Goal: Task Accomplishment & Management: Use online tool/utility

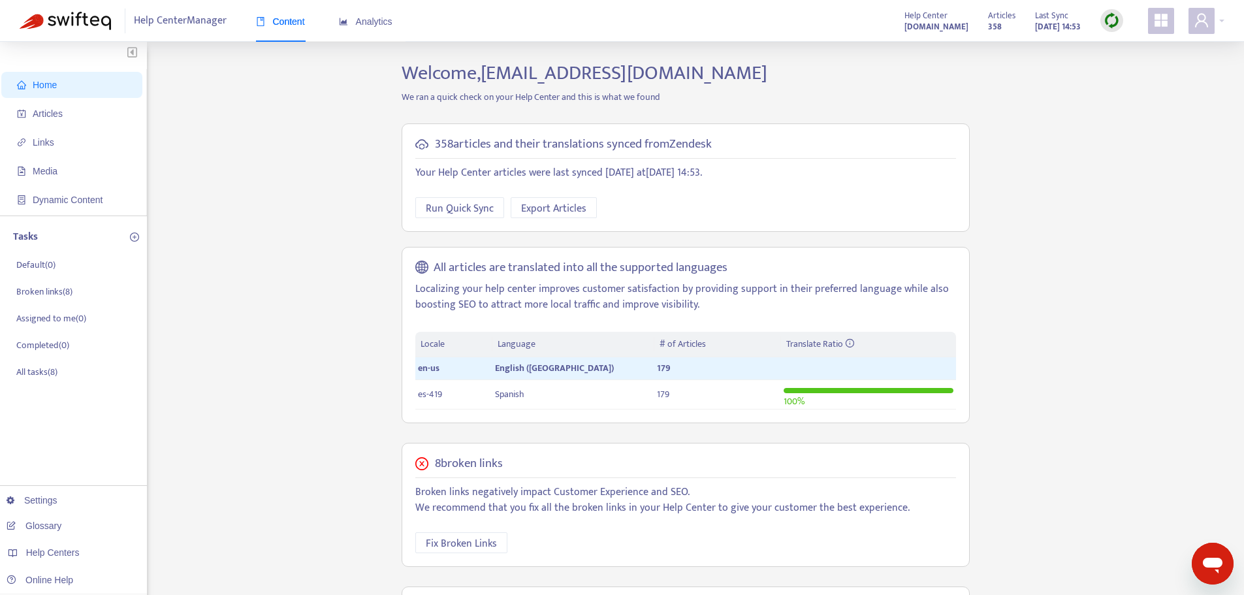
click at [1122, 17] on div at bounding box center [1112, 20] width 23 height 23
click at [1135, 46] on link "Quick Sync" at bounding box center [1139, 47] width 56 height 15
click at [56, 111] on span "Articles" at bounding box center [48, 113] width 30 height 10
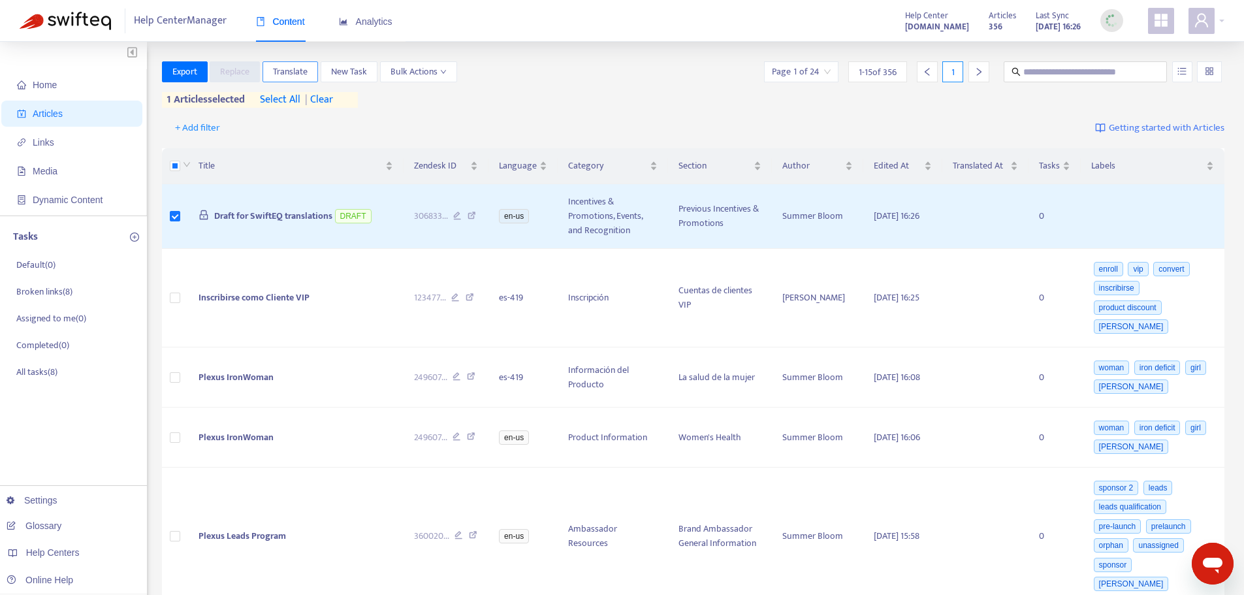
click at [302, 67] on span "Translate" at bounding box center [290, 72] width 35 height 14
click at [312, 70] on button "Translate" at bounding box center [291, 71] width 56 height 21
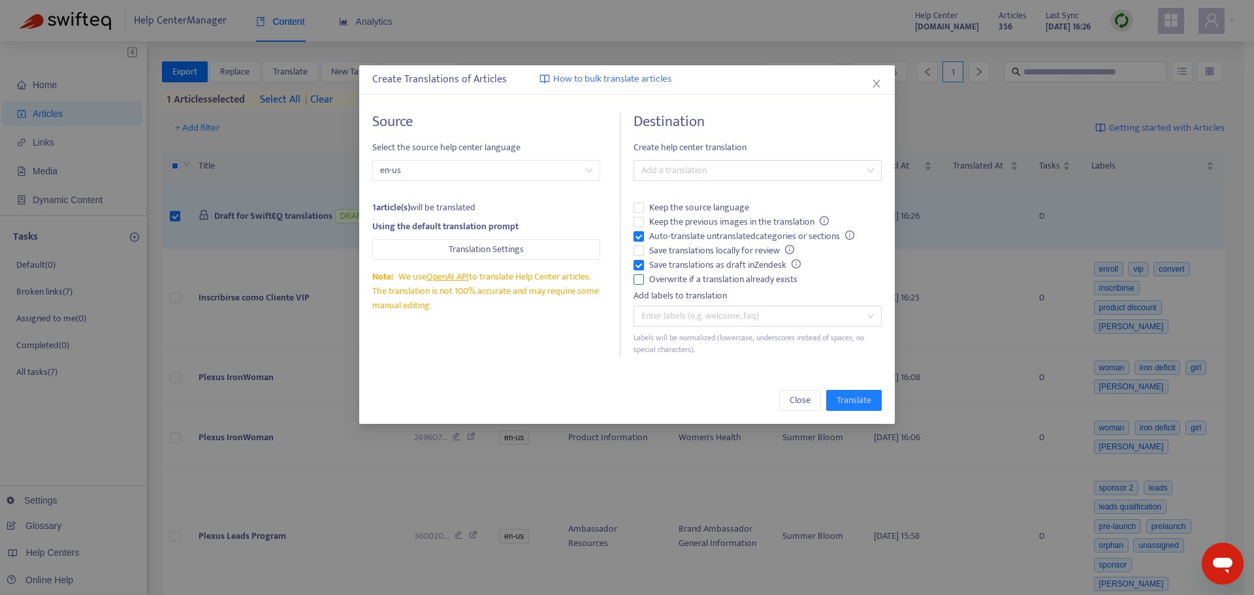
click at [702, 280] on span "Overwrite if a translation already exists" at bounding box center [723, 279] width 159 height 14
click at [706, 240] on span "Auto-translate untranslated categories or sections" at bounding box center [752, 236] width 216 height 14
click at [726, 166] on div at bounding box center [751, 171] width 229 height 16
click at [693, 226] on div "Spanish ( es-419 )" at bounding box center [757, 217] width 243 height 21
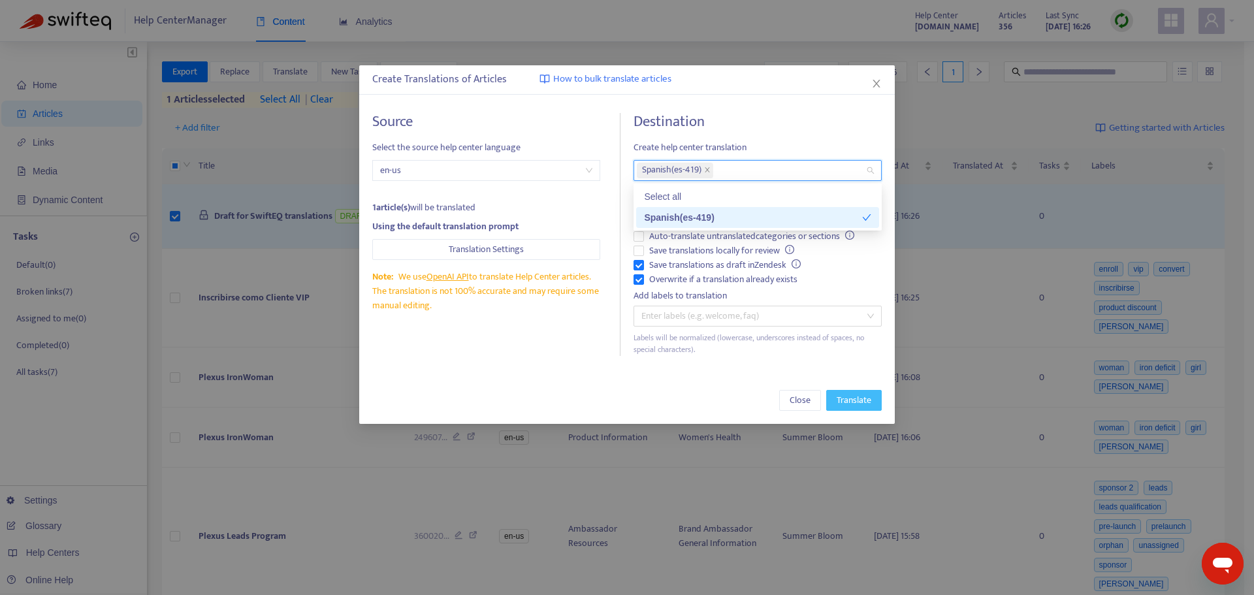
click at [853, 397] on span "Translate" at bounding box center [854, 400] width 35 height 14
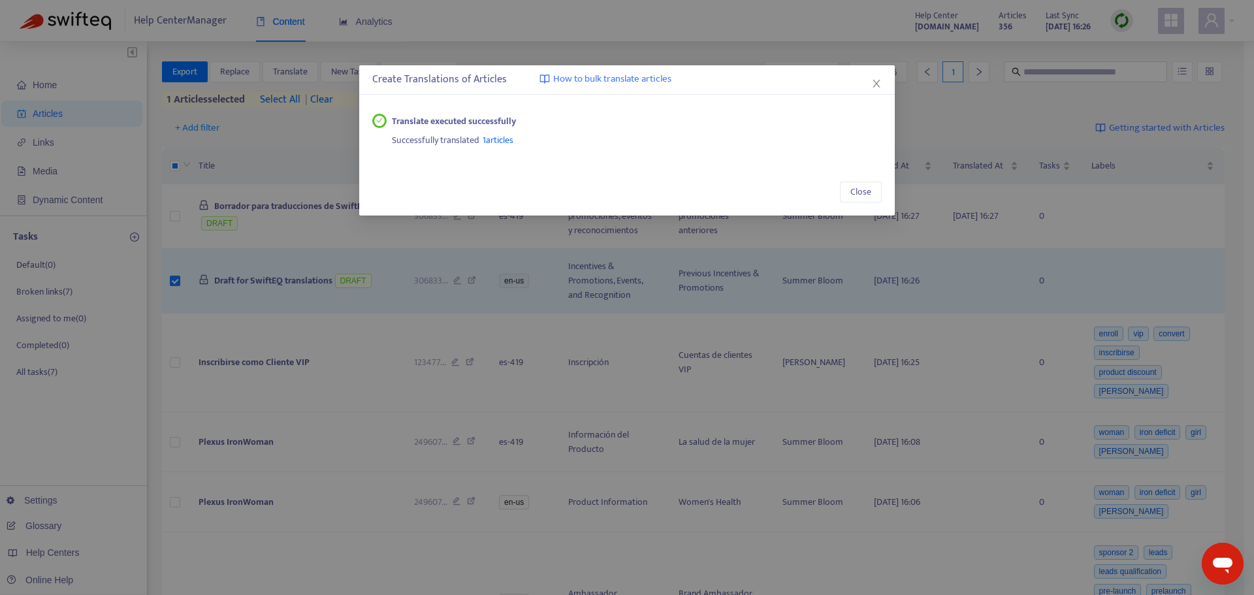
drag, startPoint x: 881, startPoint y: 81, endPoint x: 844, endPoint y: 91, distance: 38.5
click at [881, 81] on icon "close" at bounding box center [876, 83] width 10 height 10
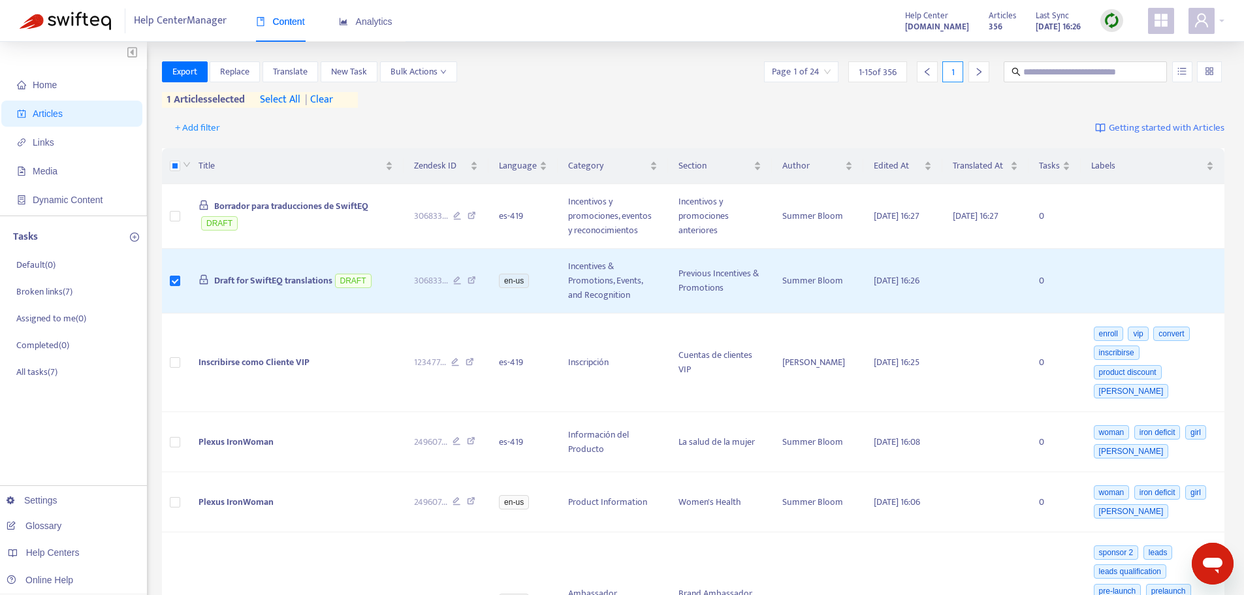
click at [1122, 17] on div at bounding box center [1112, 20] width 23 height 23
click at [1140, 48] on link "Quick Sync" at bounding box center [1139, 47] width 56 height 15
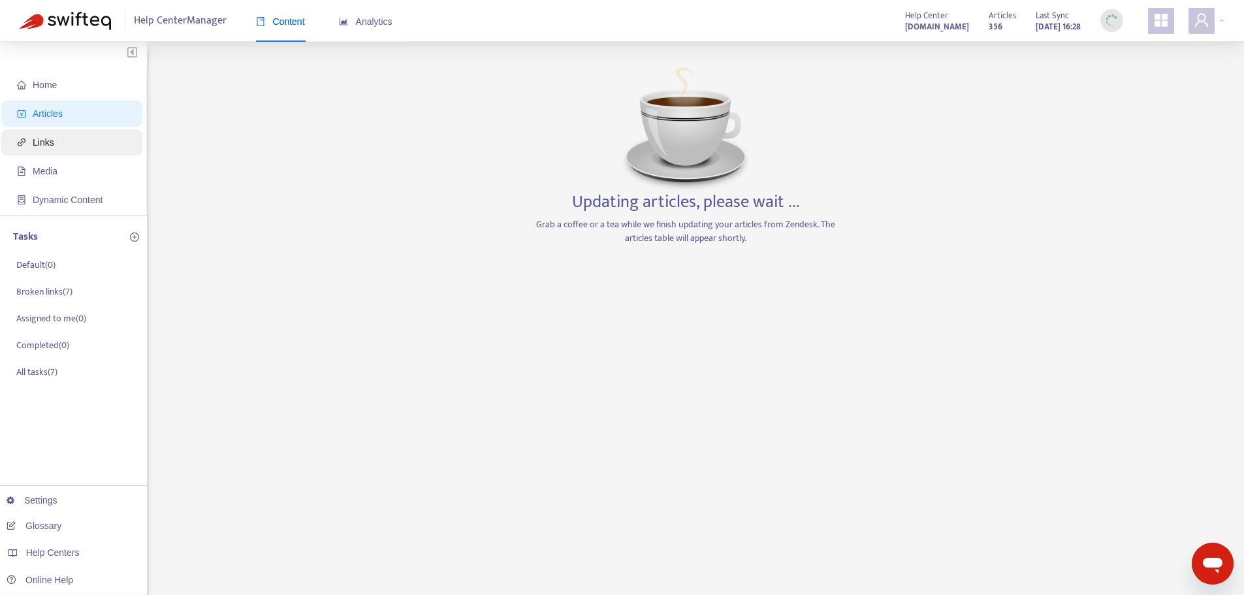
click at [90, 136] on span "Links" at bounding box center [74, 142] width 115 height 26
click at [88, 119] on span "Articles" at bounding box center [74, 114] width 115 height 26
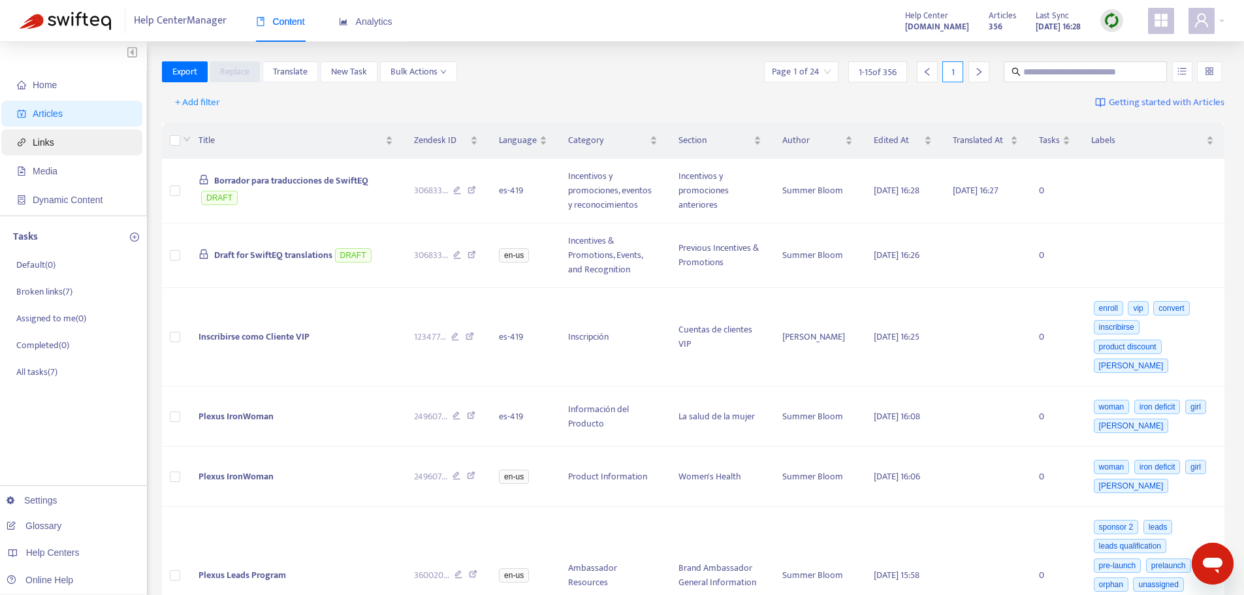
click at [83, 138] on span "Links" at bounding box center [74, 142] width 115 height 26
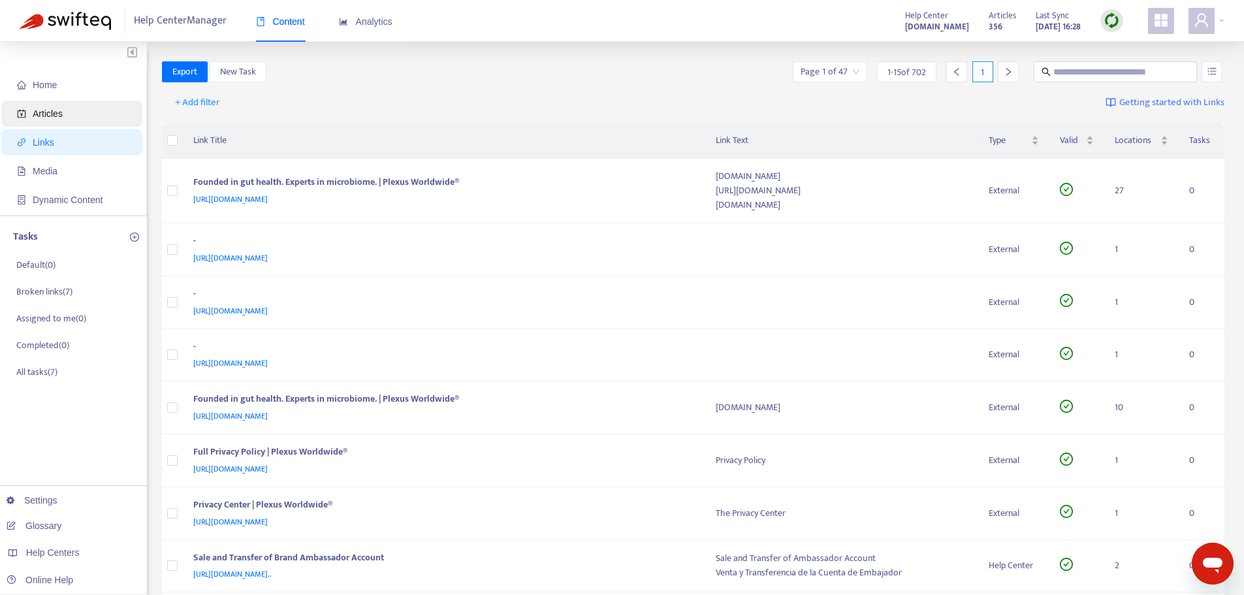
click at [91, 112] on span "Articles" at bounding box center [74, 114] width 115 height 26
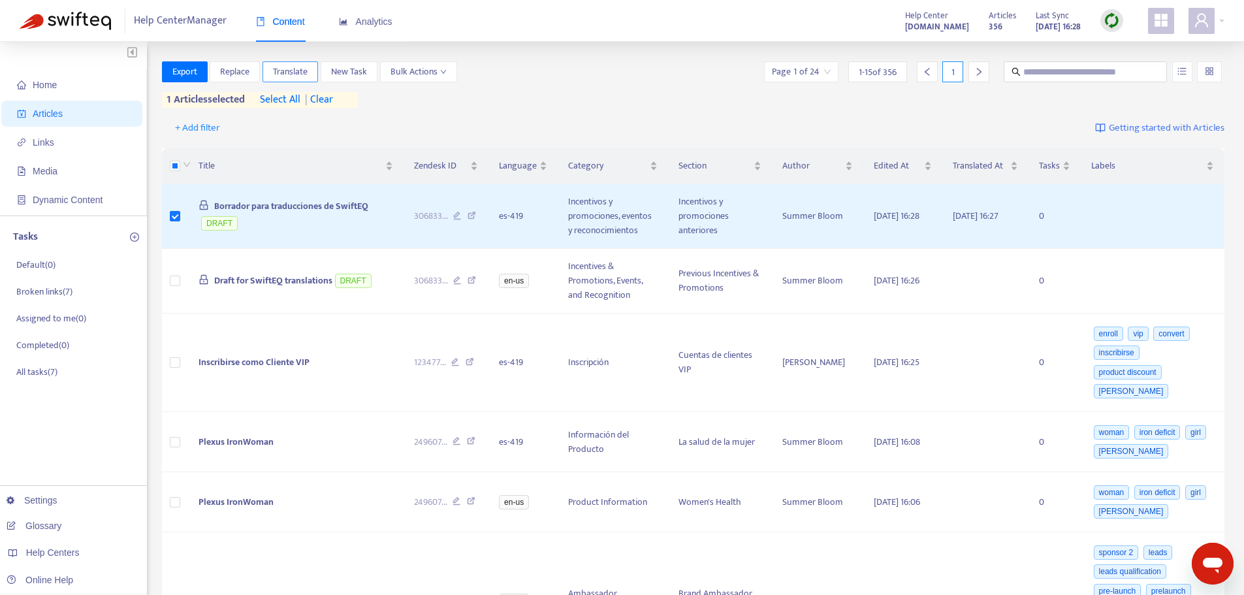
click at [310, 76] on button "Translate" at bounding box center [291, 71] width 56 height 21
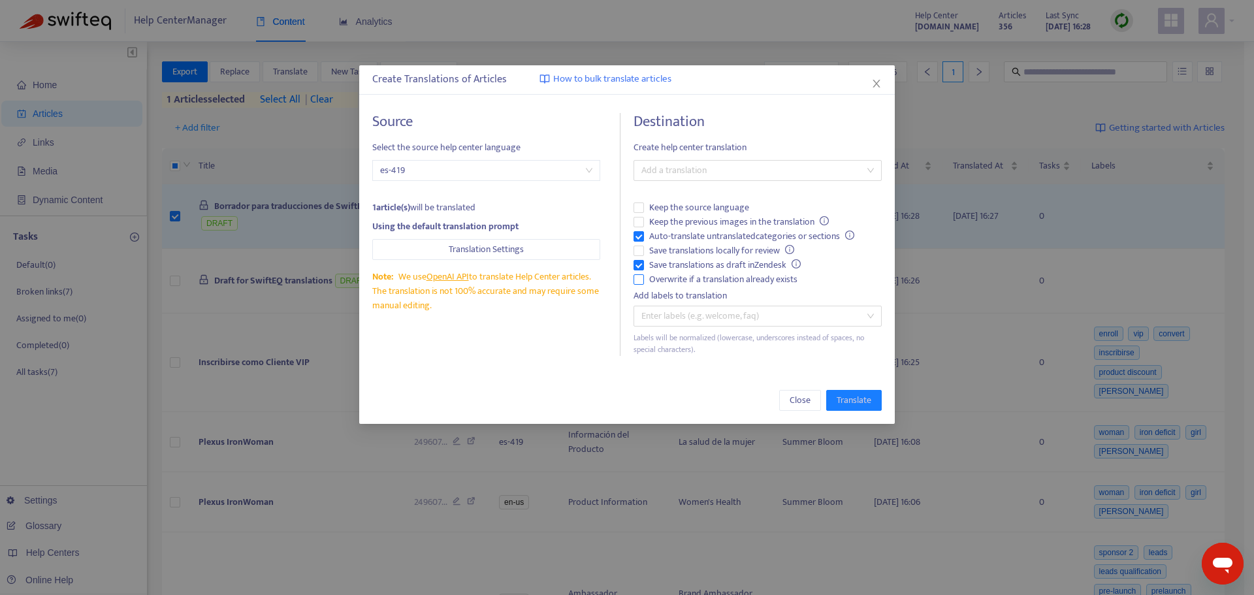
click at [690, 282] on span "Overwrite if a translation already exists" at bounding box center [723, 279] width 159 height 14
click at [690, 237] on span "Auto-translate untranslated categories or sections" at bounding box center [752, 236] width 216 height 14
click at [737, 166] on div at bounding box center [751, 171] width 229 height 16
click at [719, 217] on div "English (USA) ( en-us )" at bounding box center [757, 217] width 227 height 14
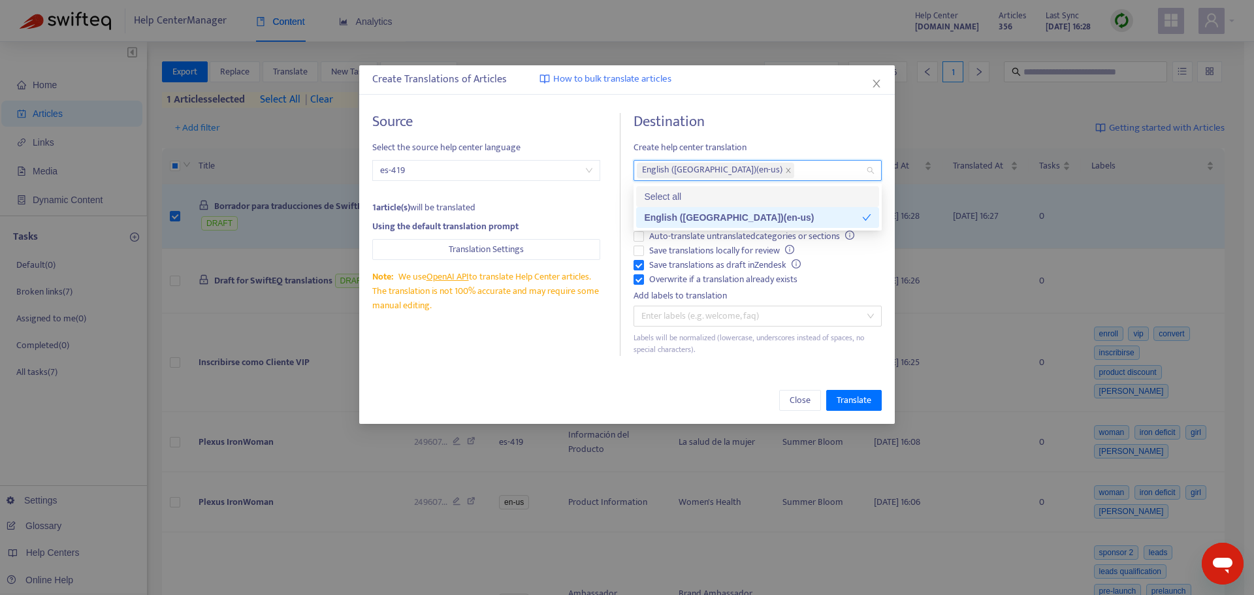
drag, startPoint x: 870, startPoint y: 78, endPoint x: 836, endPoint y: 97, distance: 39.2
click at [871, 78] on button "Close" at bounding box center [876, 83] width 14 height 14
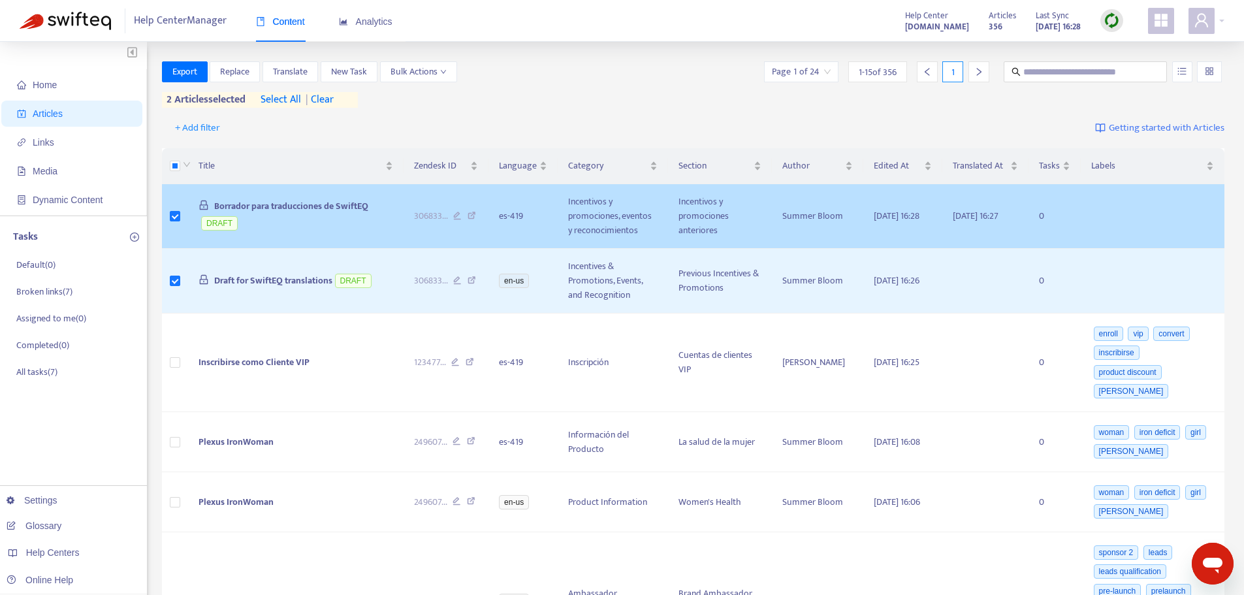
click at [179, 208] on td at bounding box center [175, 216] width 27 height 65
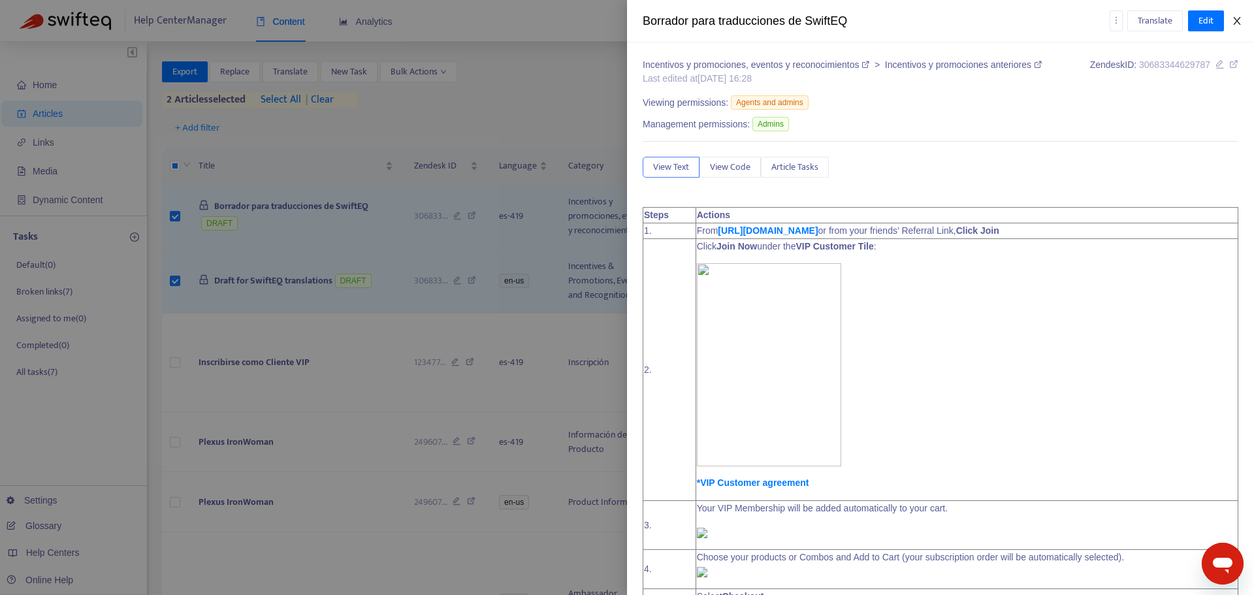
click at [1229, 23] on button "Close" at bounding box center [1237, 21] width 18 height 12
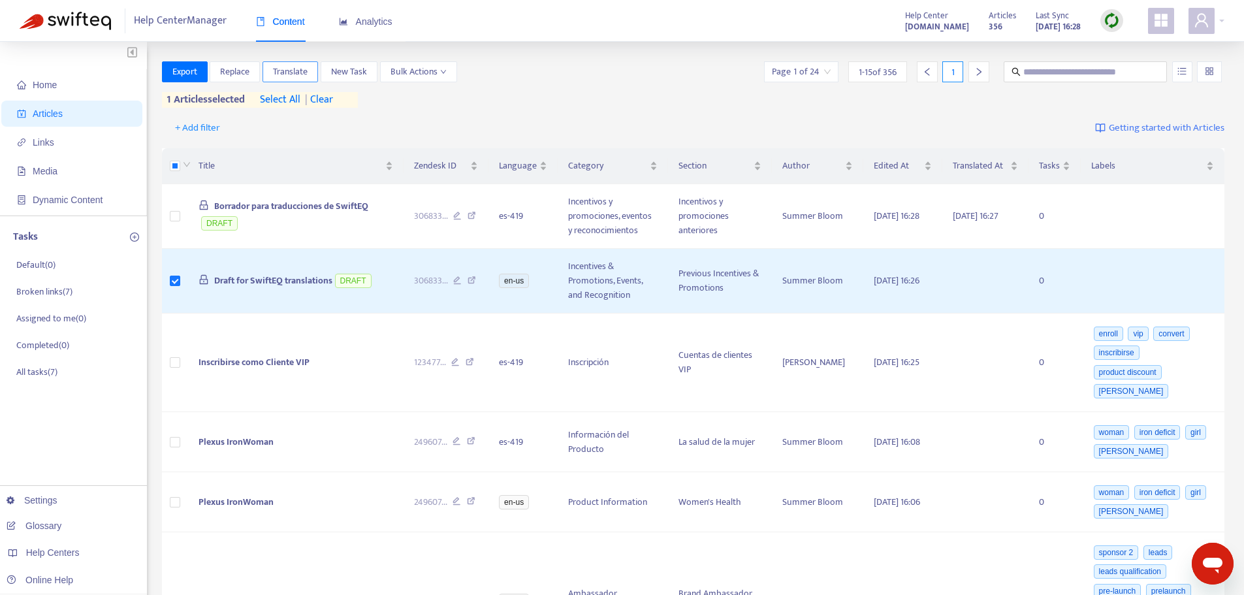
click at [293, 72] on span "Translate" at bounding box center [290, 72] width 35 height 14
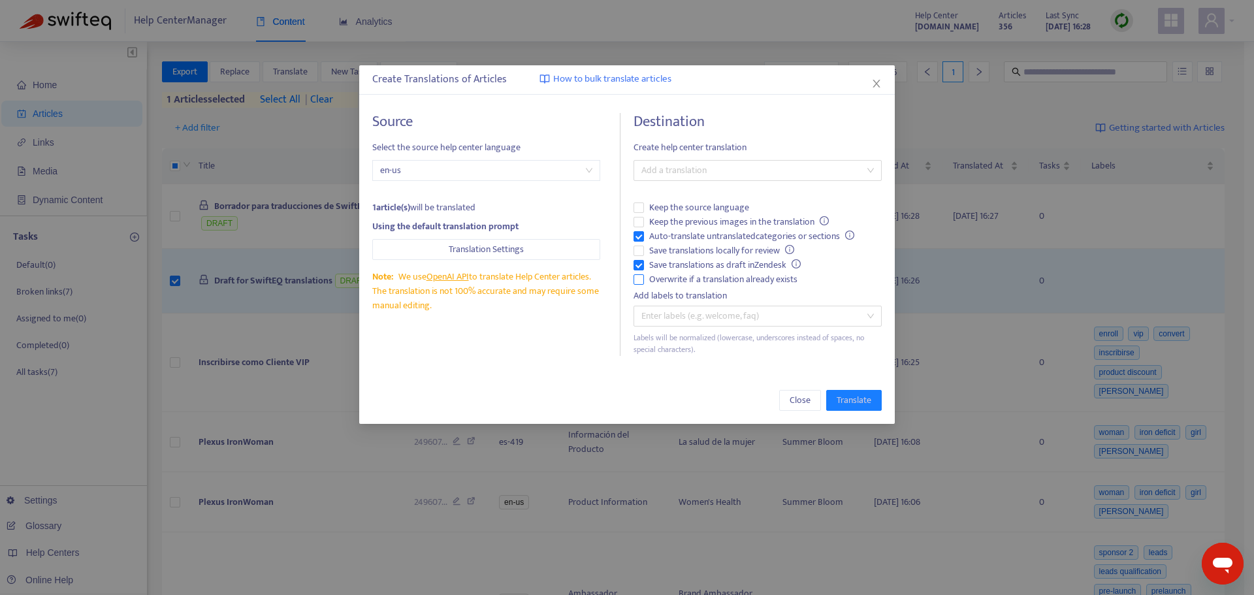
click at [681, 274] on span "Overwrite if a translation already exists" at bounding box center [723, 279] width 159 height 14
click at [689, 240] on span "Auto-translate untranslated categories or sections" at bounding box center [752, 236] width 216 height 14
click at [739, 172] on div at bounding box center [751, 171] width 229 height 16
click at [715, 214] on div "Spanish ( es-419 )" at bounding box center [757, 217] width 227 height 14
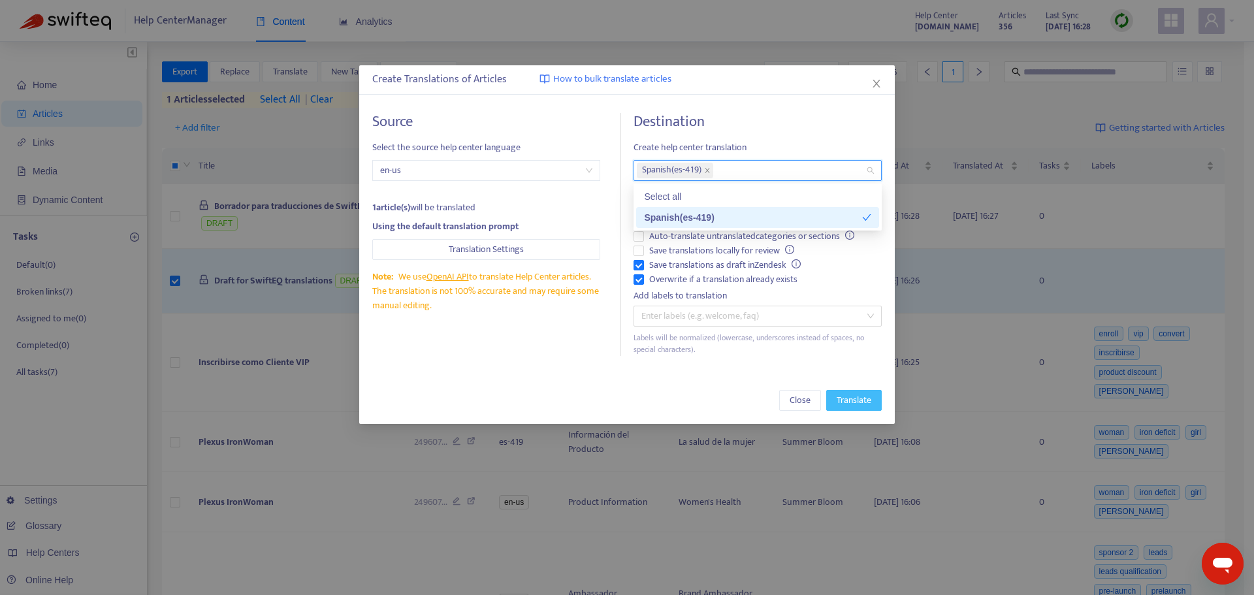
click at [853, 398] on span "Translate" at bounding box center [854, 400] width 35 height 14
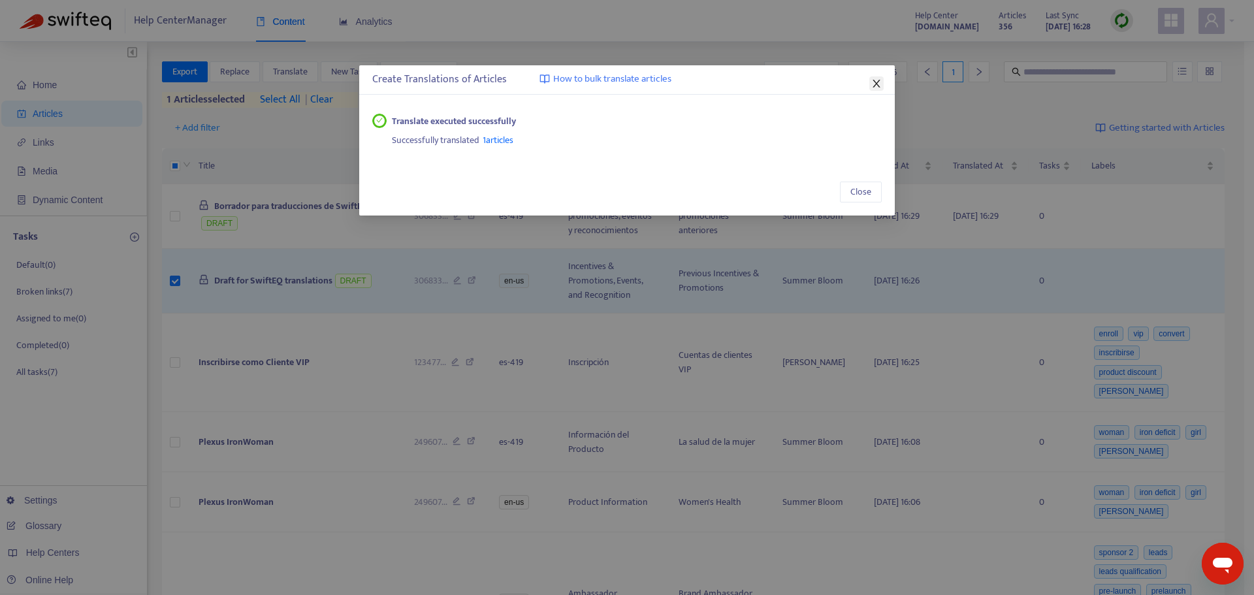
click at [872, 83] on icon "close" at bounding box center [876, 83] width 10 height 10
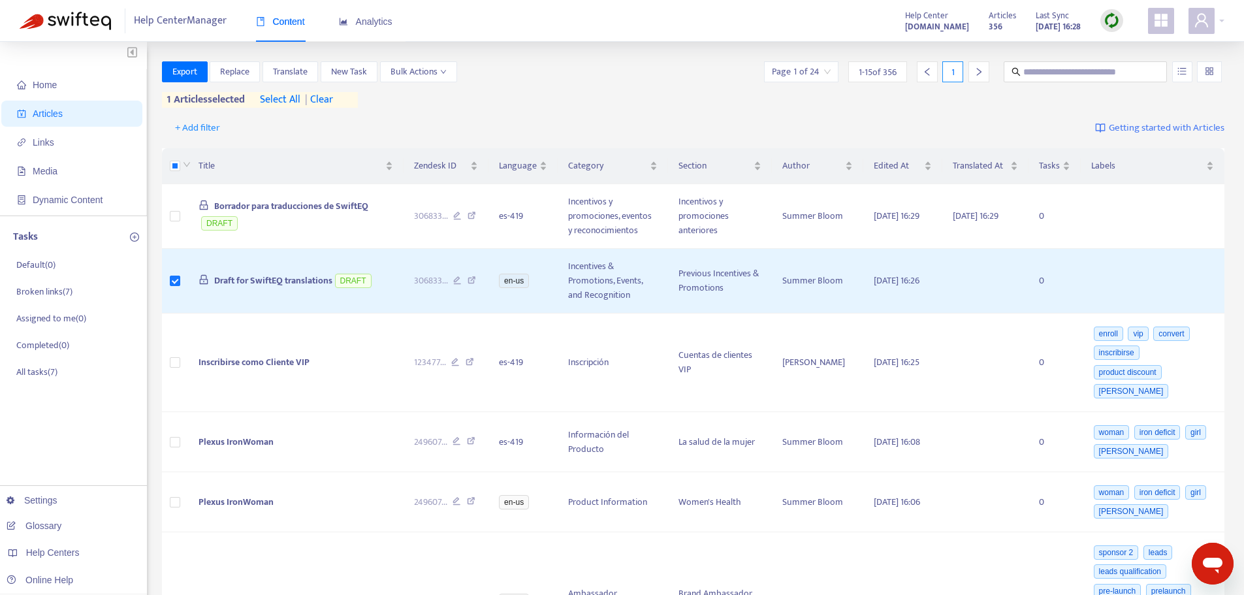
click at [1116, 16] on img at bounding box center [1112, 20] width 16 height 16
click at [1126, 52] on link "Quick Sync" at bounding box center [1139, 47] width 56 height 15
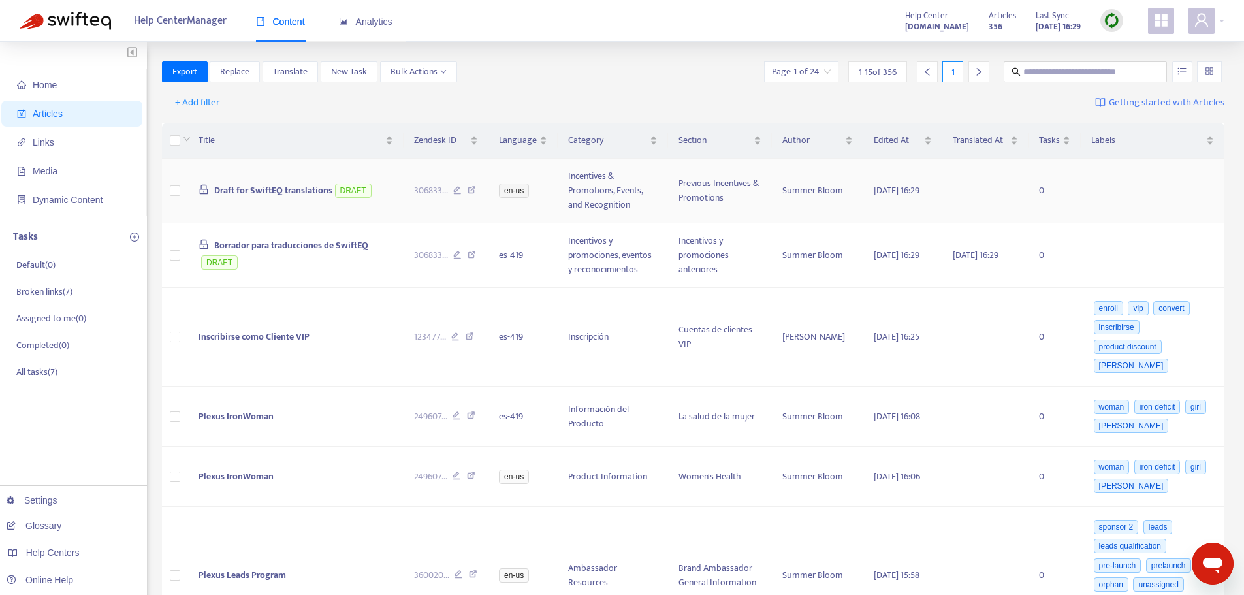
click at [253, 200] on td "Draft for SwiftEQ translations DRAFT" at bounding box center [295, 191] width 215 height 65
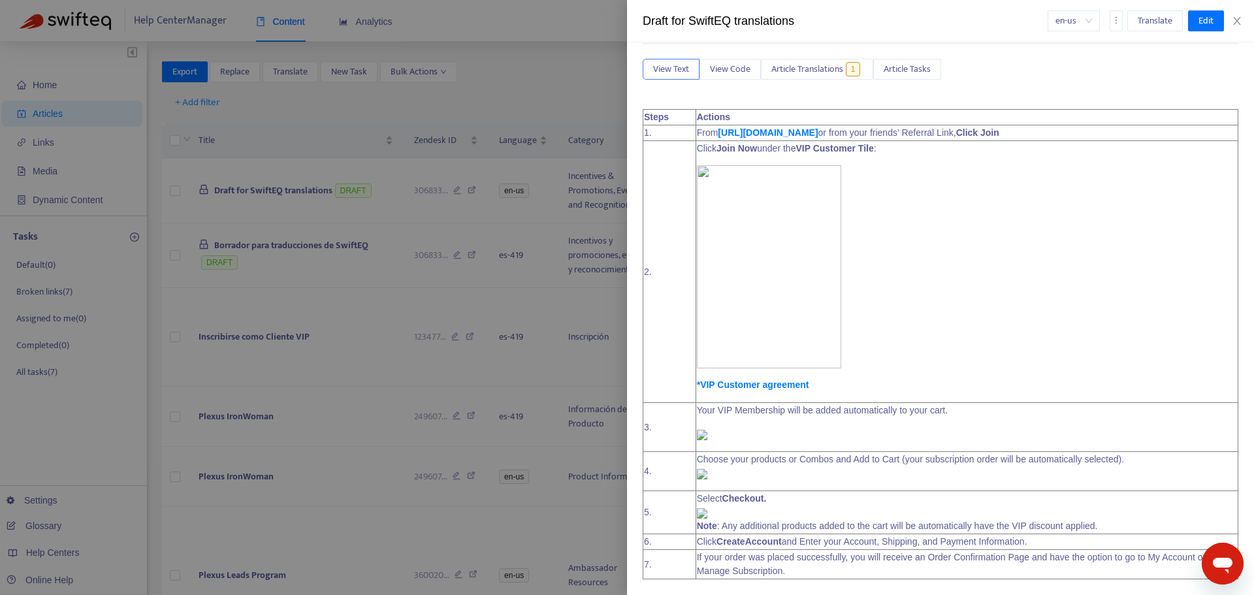
scroll to position [977, 0]
click at [1239, 18] on icon "close" at bounding box center [1237, 21] width 10 height 10
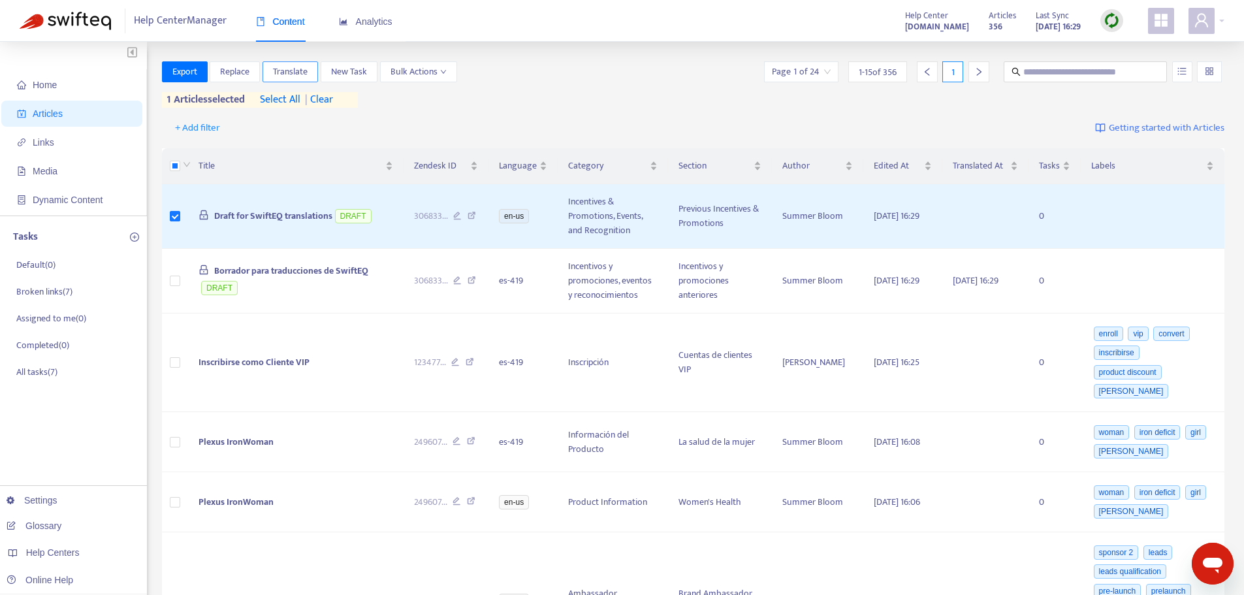
click at [284, 71] on span "Translate" at bounding box center [290, 72] width 35 height 14
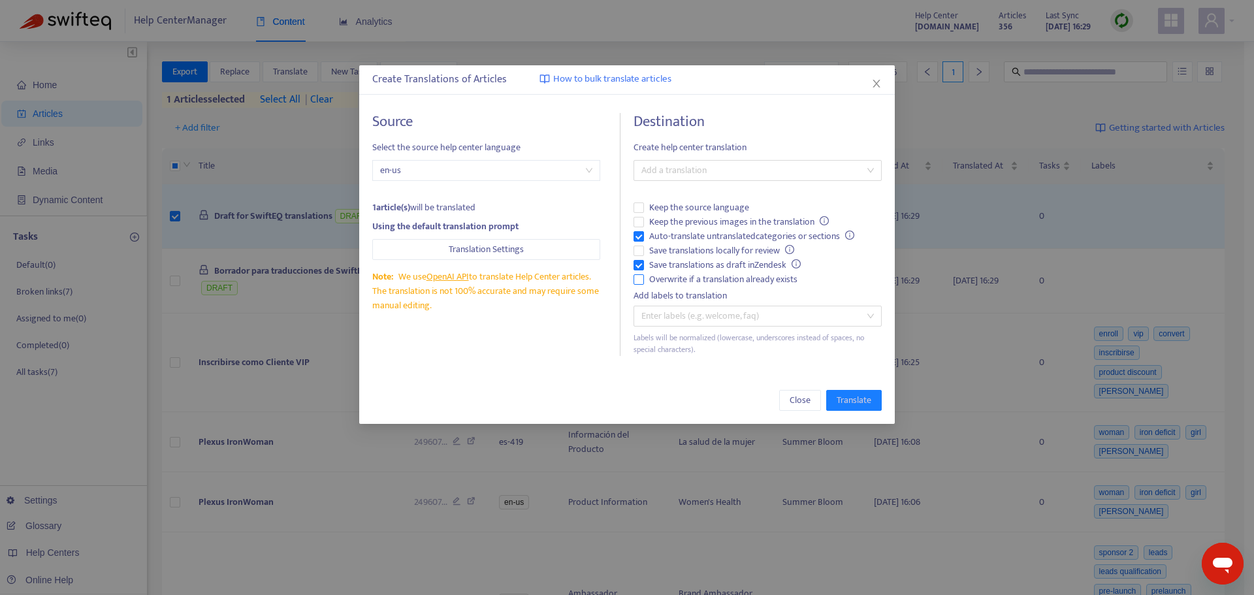
click at [668, 285] on span "Overwrite if a translation already exists" at bounding box center [723, 279] width 159 height 14
click at [683, 234] on span "Auto-translate untranslated categories or sections" at bounding box center [752, 236] width 216 height 14
click at [695, 175] on div at bounding box center [751, 171] width 229 height 16
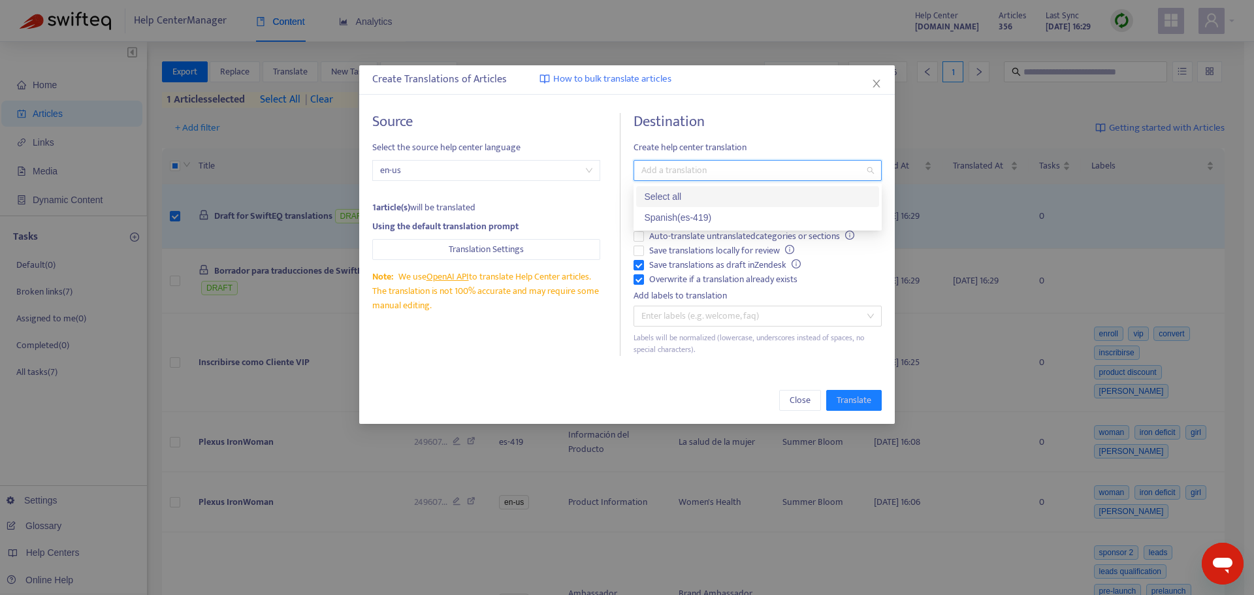
click at [685, 199] on div "Select all" at bounding box center [757, 196] width 227 height 14
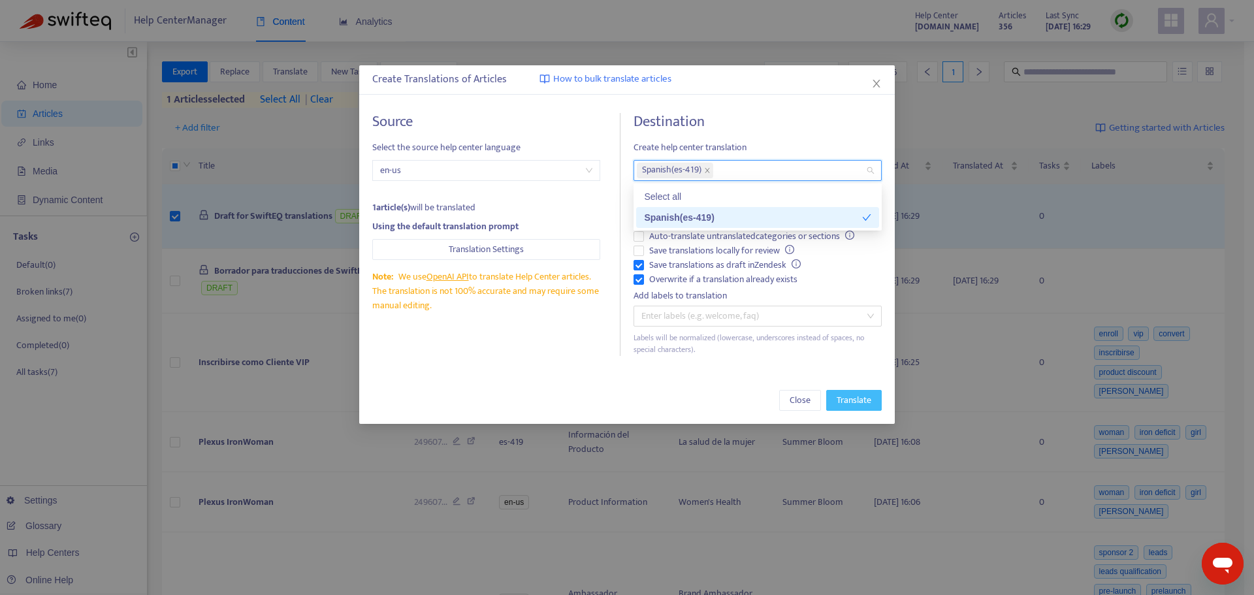
click at [877, 394] on button "Translate" at bounding box center [854, 400] width 56 height 21
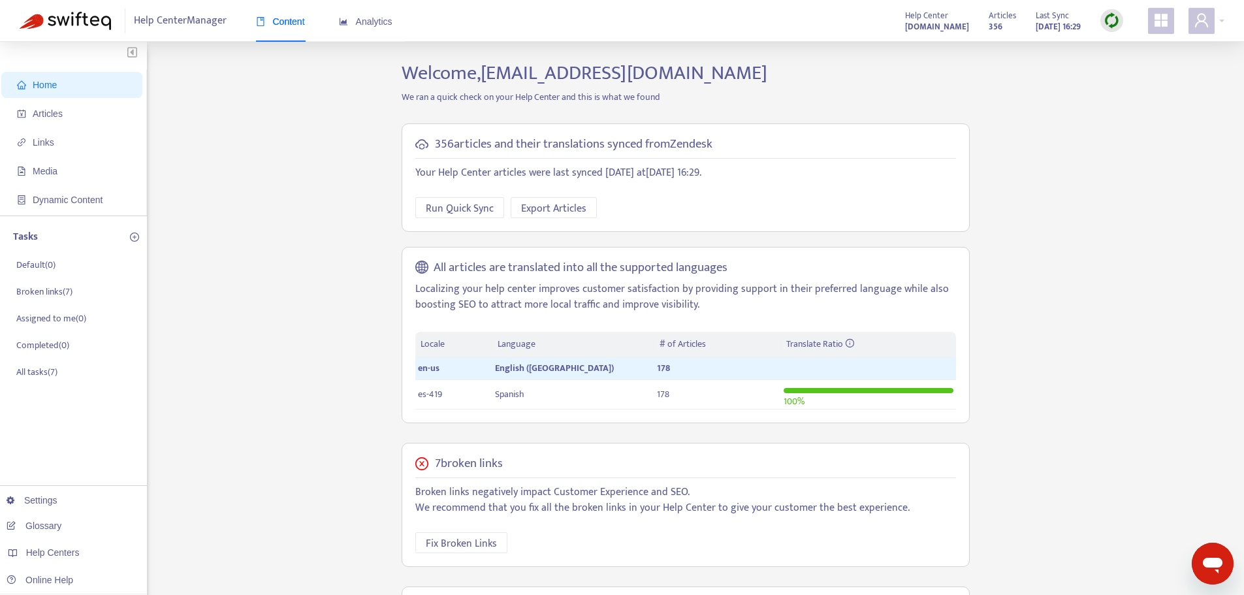
click at [1120, 20] on img at bounding box center [1112, 20] width 16 height 16
drag, startPoint x: 1137, startPoint y: 73, endPoint x: 1131, endPoint y: 44, distance: 29.3
click at [1131, 44] on ul "Quick Sync Full Sync Learn More" at bounding box center [1140, 72] width 78 height 74
click at [1145, 42] on link "Quick Sync" at bounding box center [1139, 47] width 56 height 15
click at [87, 122] on span "Articles" at bounding box center [74, 114] width 115 height 26
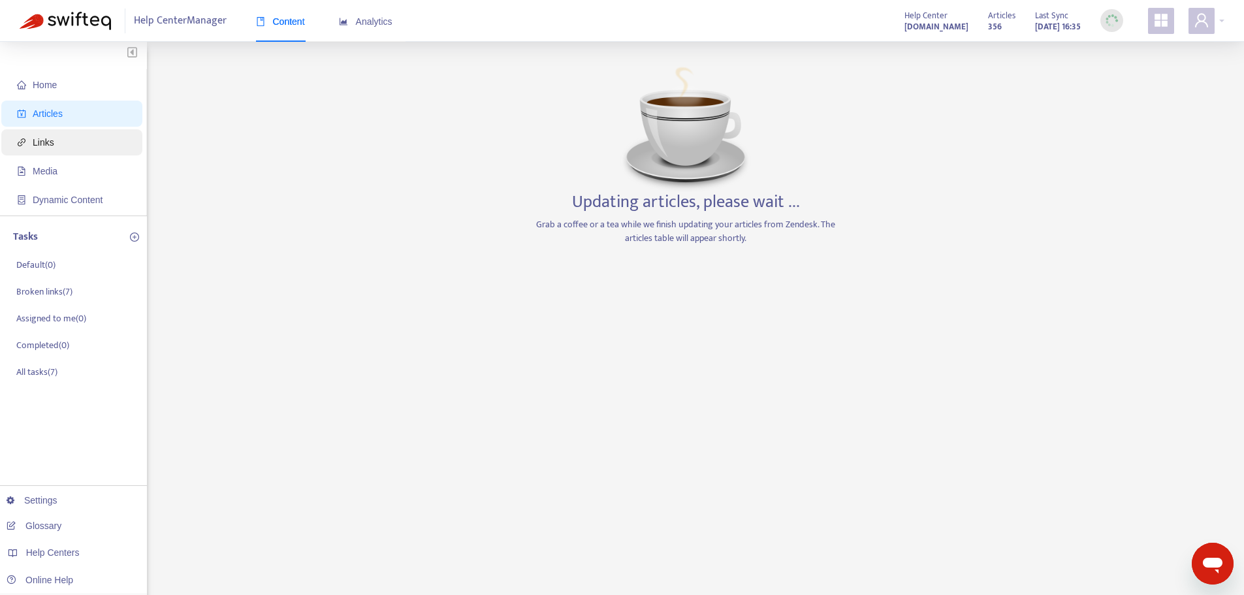
click at [57, 138] on span "Links" at bounding box center [74, 142] width 115 height 26
click at [65, 114] on span "Articles" at bounding box center [74, 114] width 115 height 26
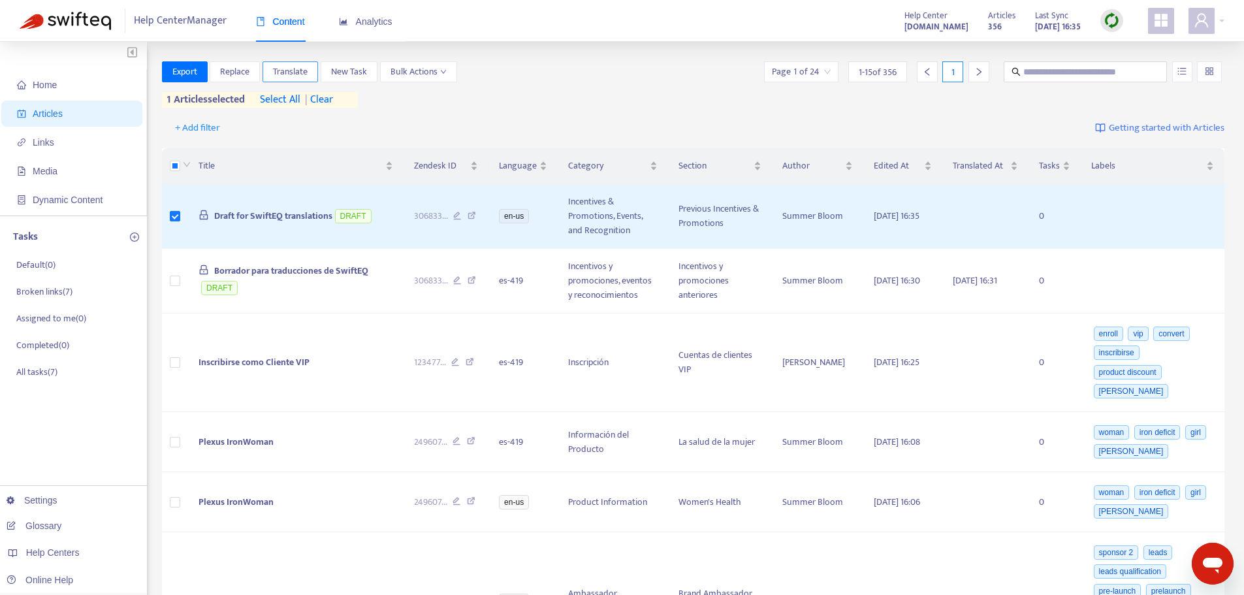
click at [301, 71] on span "Translate" at bounding box center [290, 72] width 35 height 14
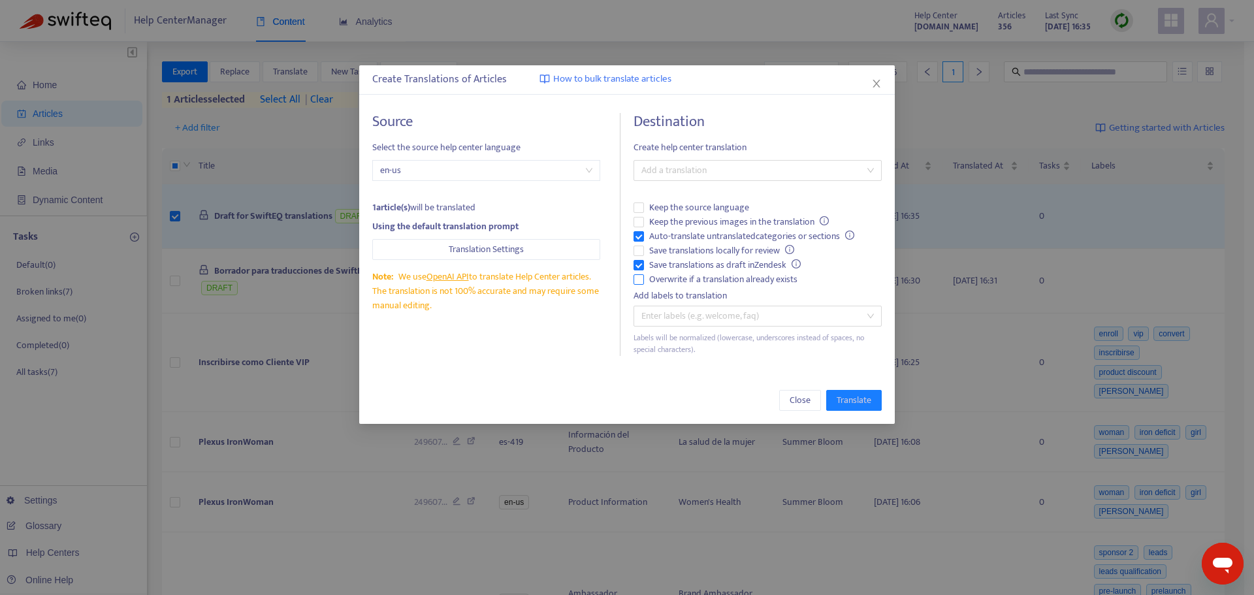
click at [739, 280] on span "Overwrite if a translation already exists" at bounding box center [723, 279] width 159 height 14
click at [702, 238] on span "Auto-translate untranslated categories or sections" at bounding box center [752, 236] width 216 height 14
click at [724, 170] on div at bounding box center [751, 171] width 229 height 16
drag, startPoint x: 712, startPoint y: 217, endPoint x: 744, endPoint y: 261, distance: 54.8
click at [712, 218] on div "Spanish ( es-419 )" at bounding box center [757, 217] width 227 height 14
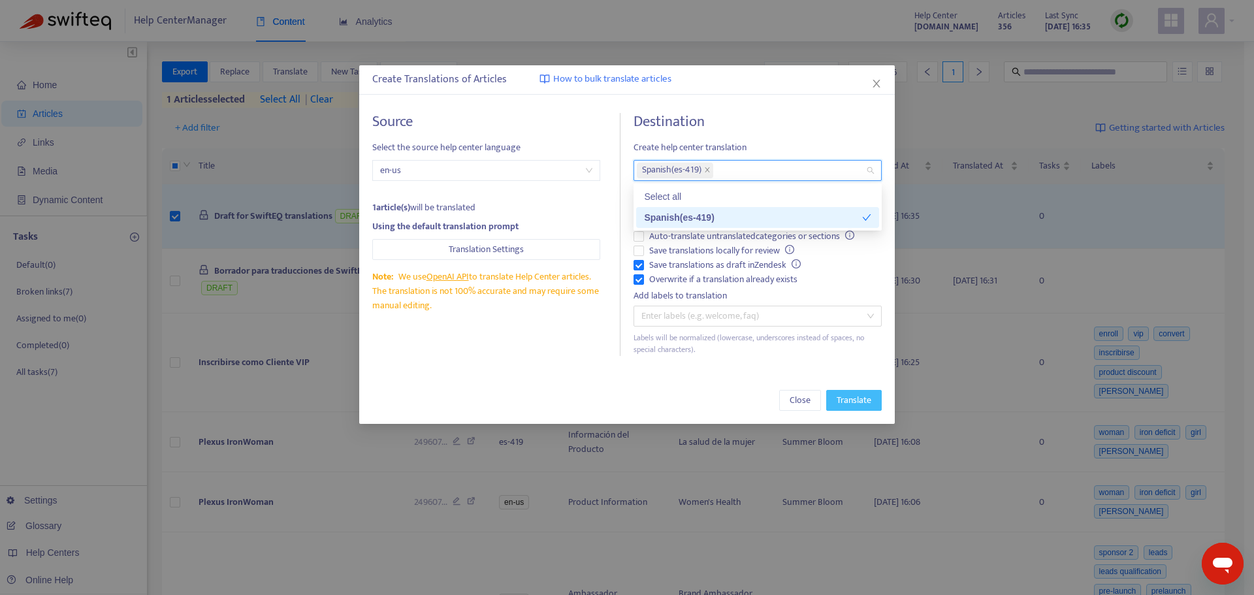
click at [851, 397] on span "Translate" at bounding box center [854, 400] width 35 height 14
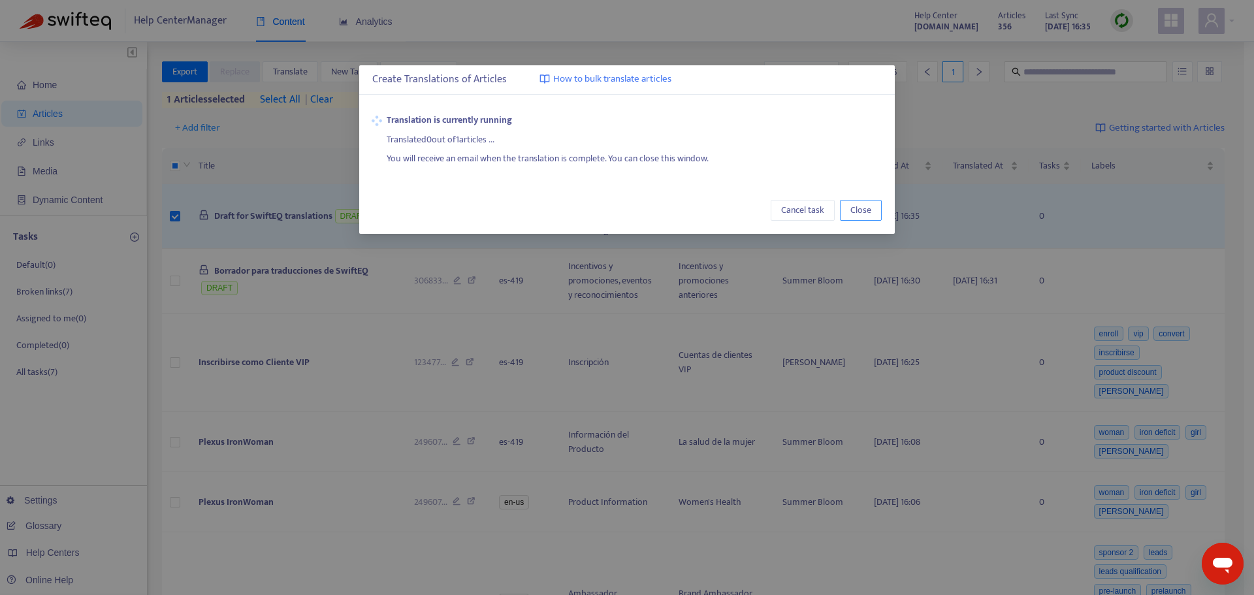
click at [878, 219] on button "Close" at bounding box center [861, 210] width 42 height 21
